Goal: Task Accomplishment & Management: Manage account settings

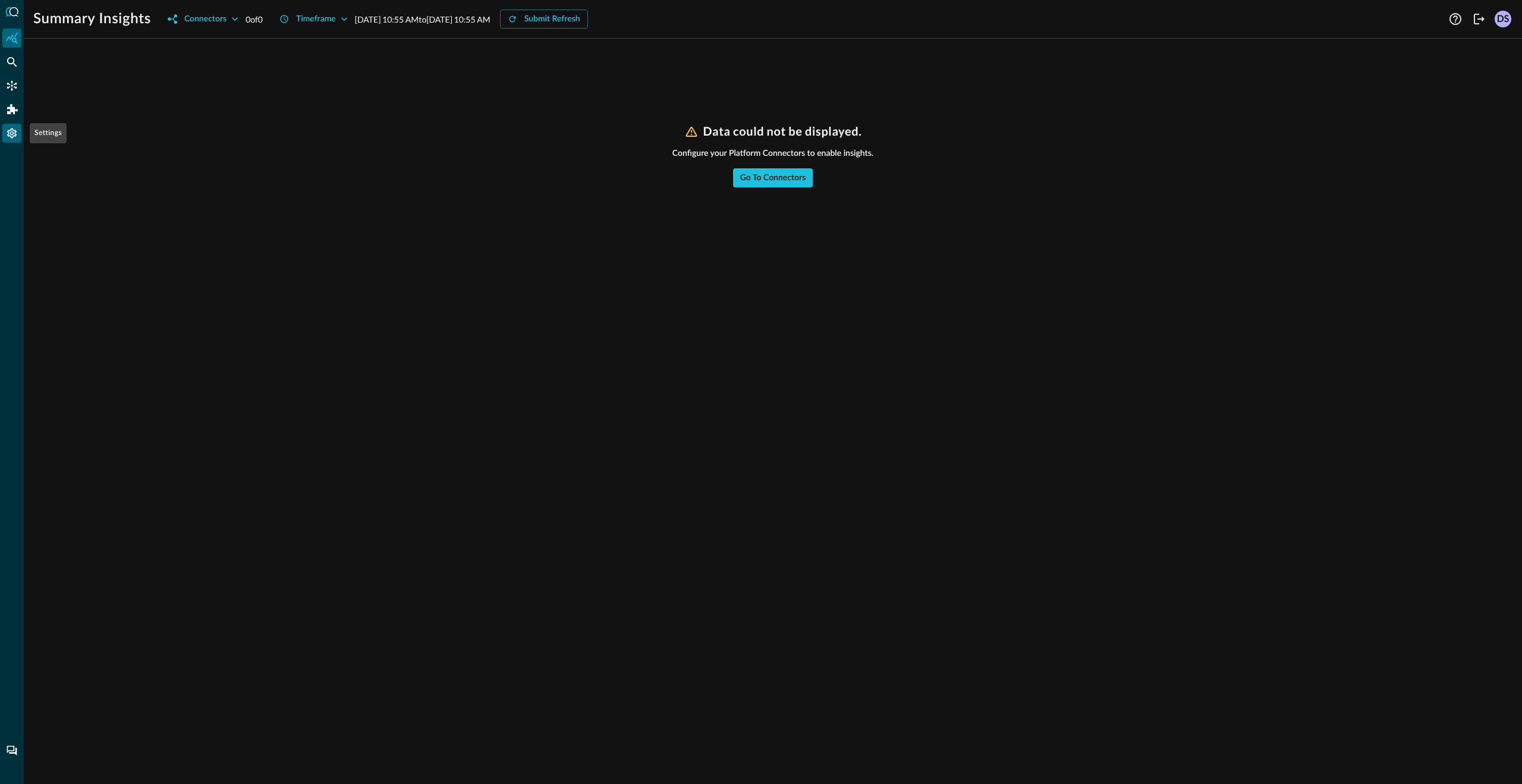
click at [15, 125] on div "Settings" at bounding box center [12, 133] width 19 height 19
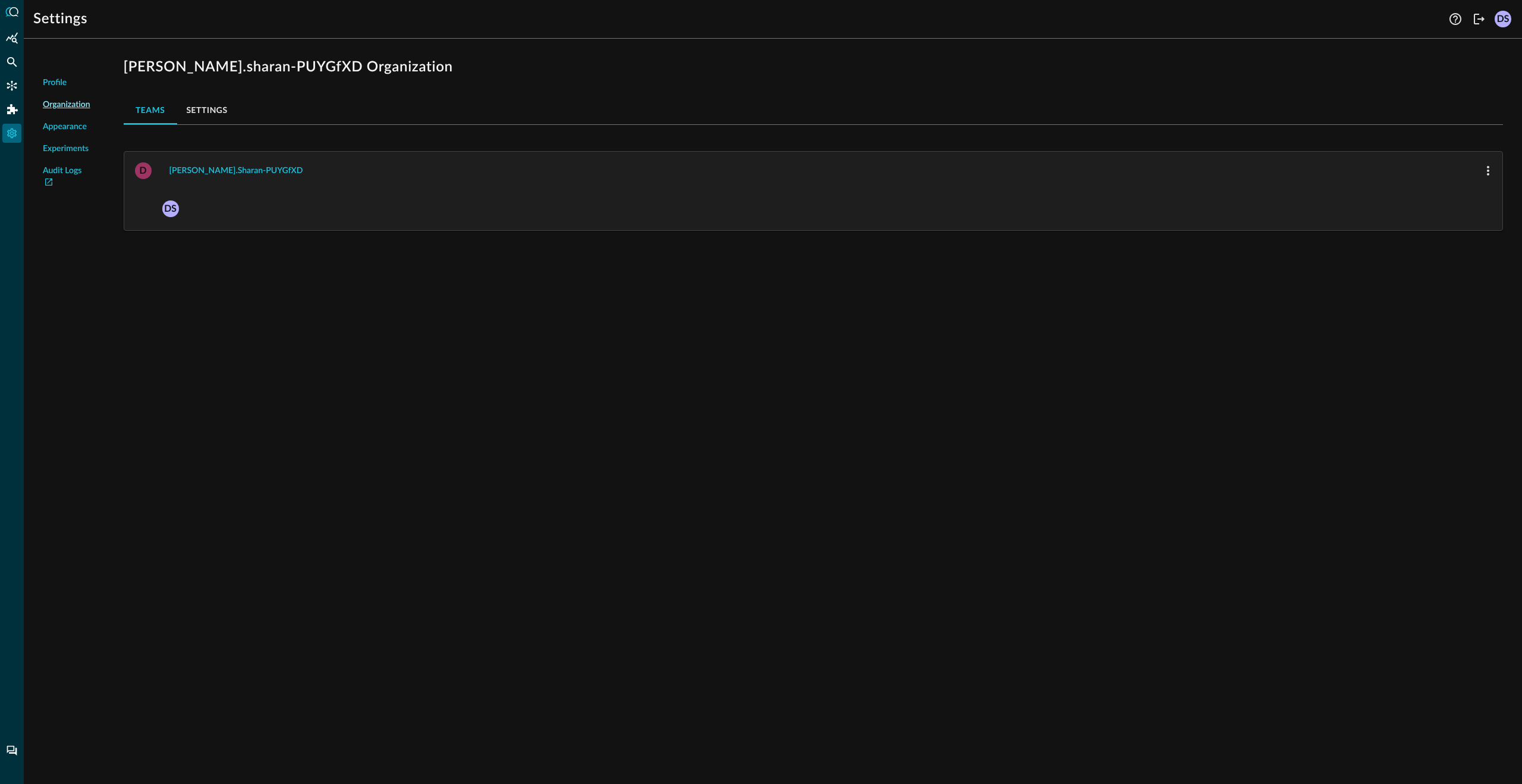
click at [1500, 18] on div "DS" at bounding box center [1503, 19] width 17 height 17
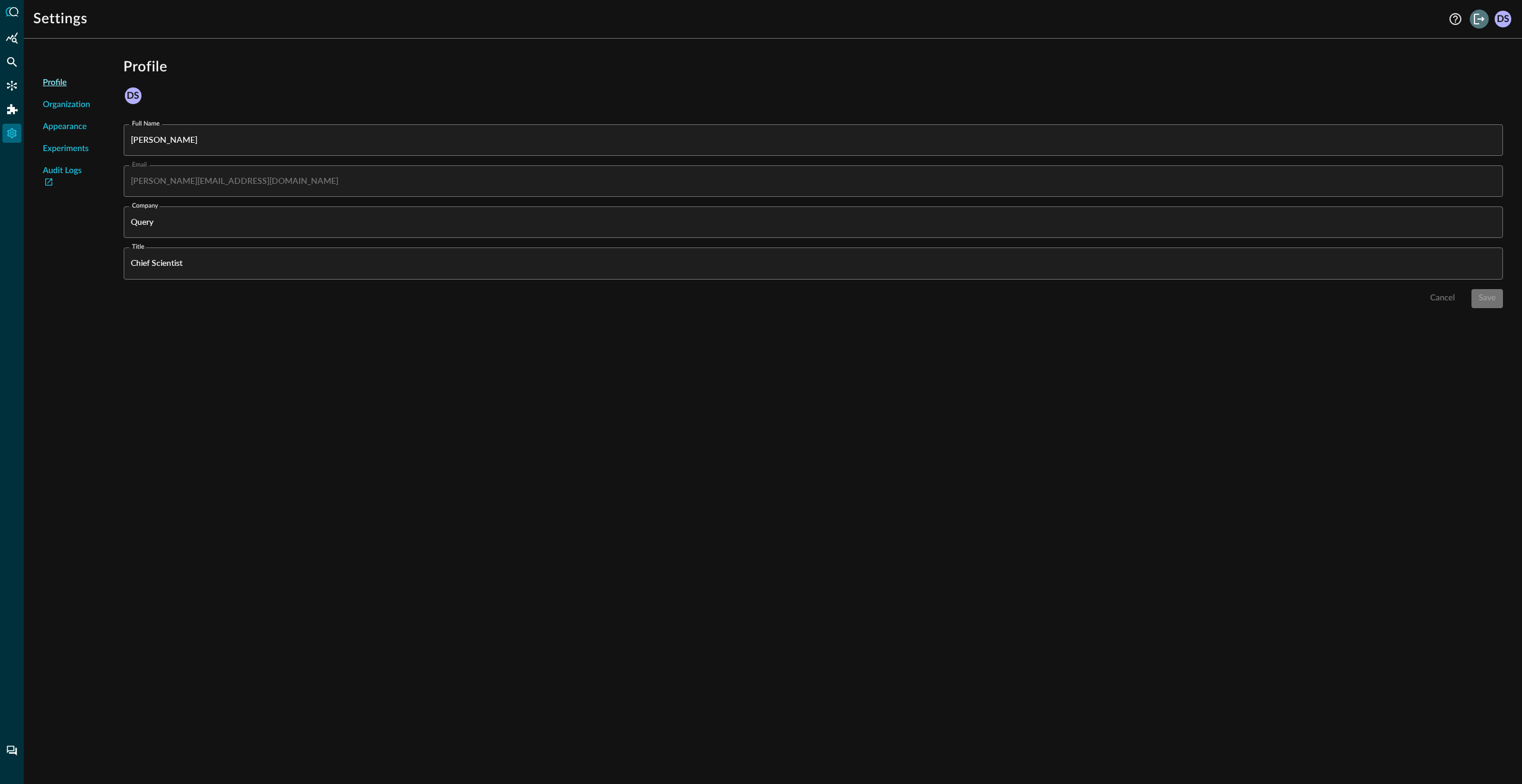
click at [1476, 15] on icon "Logout" at bounding box center [1480, 19] width 15 height 15
